Goal: Task Accomplishment & Management: Manage account settings

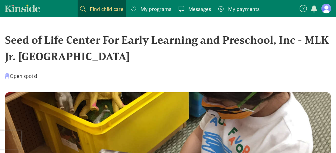
click at [329, 10] on figure at bounding box center [327, 9] width 10 height 10
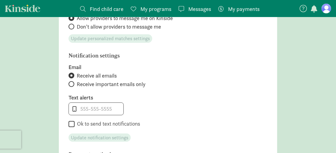
scroll to position [243, 0]
click at [83, 105] on input "tel" at bounding box center [96, 108] width 55 height 12
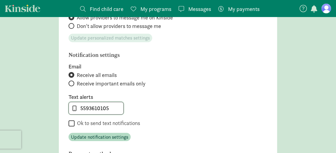
type input "5593610105"
click at [72, 123] on input "Ok to send text notifications" at bounding box center [72, 123] width 6 height 8
checkbox input "true"
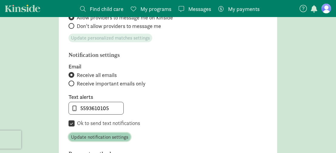
click at [82, 137] on span "Update notification settings" at bounding box center [99, 136] width 57 height 7
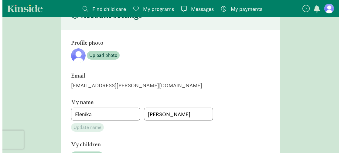
scroll to position [0, 0]
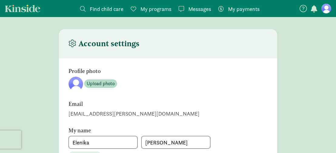
click at [203, 8] on span "Messages" at bounding box center [200, 9] width 23 height 8
